Goal: Navigation & Orientation: Find specific page/section

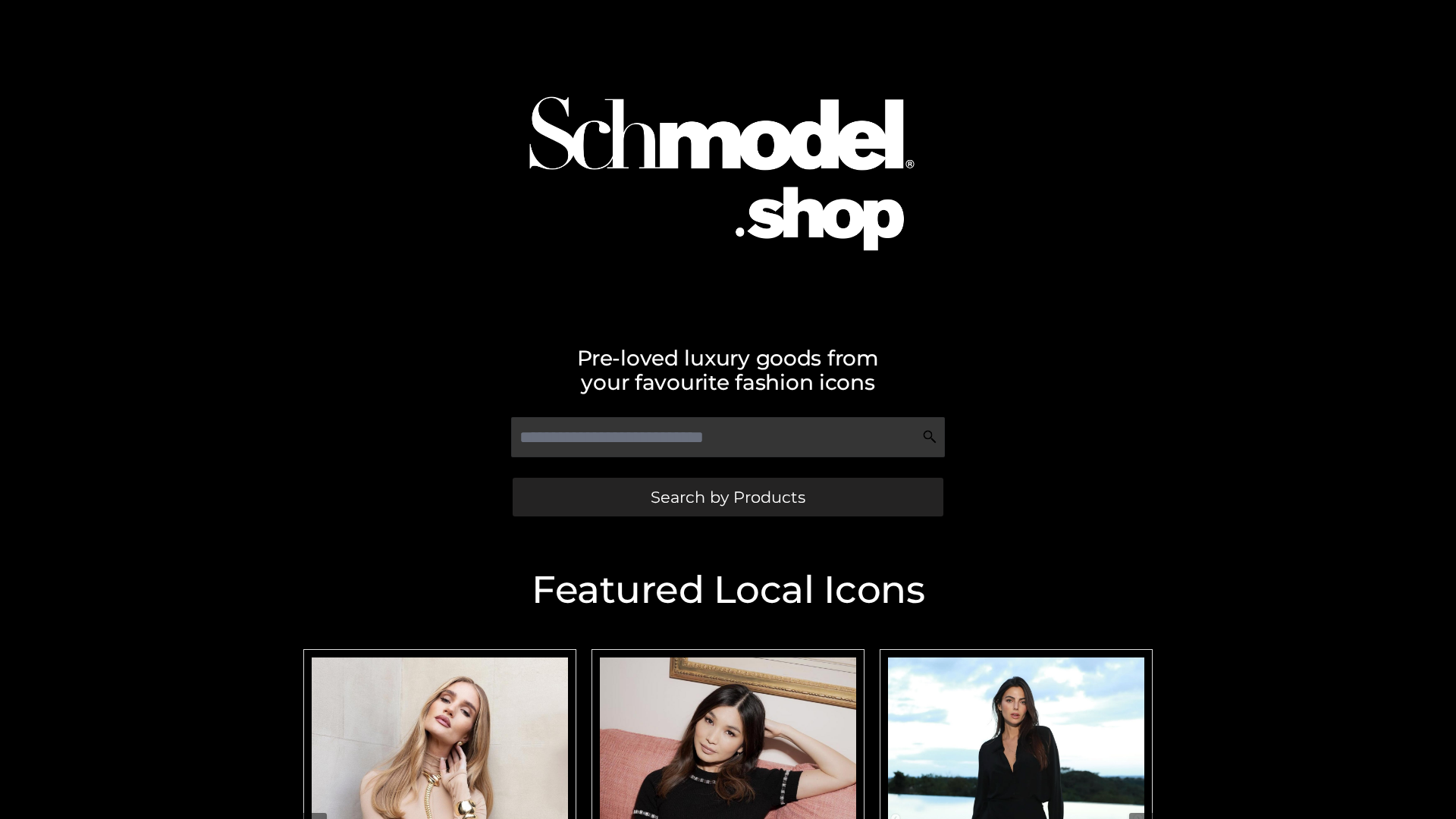
click at [728, 497] on span "Search by Products" at bounding box center [728, 497] width 155 height 16
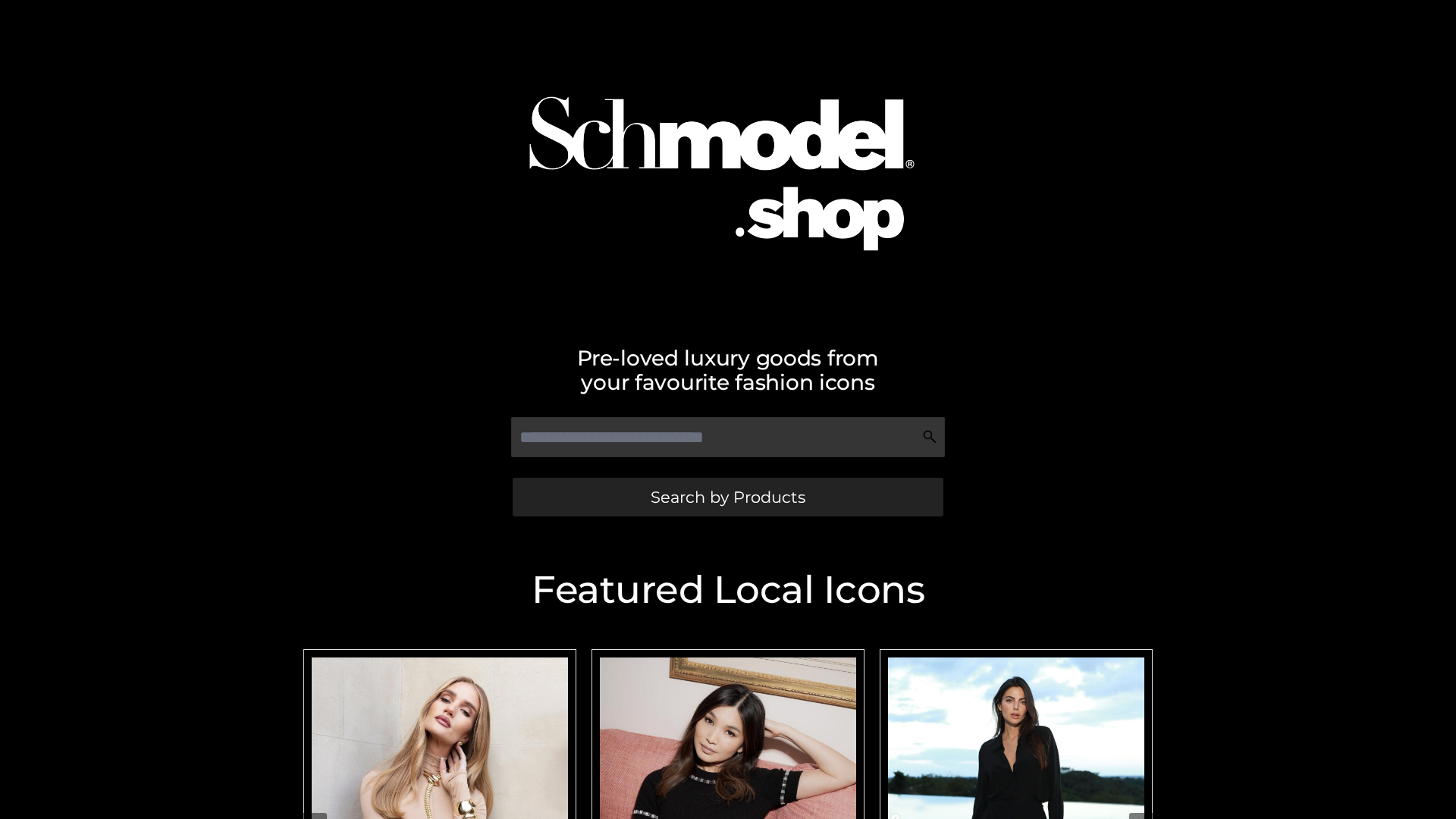
click at [728, 497] on span "Search by Products" at bounding box center [728, 497] width 155 height 16
